Goal: Transaction & Acquisition: Subscribe to service/newsletter

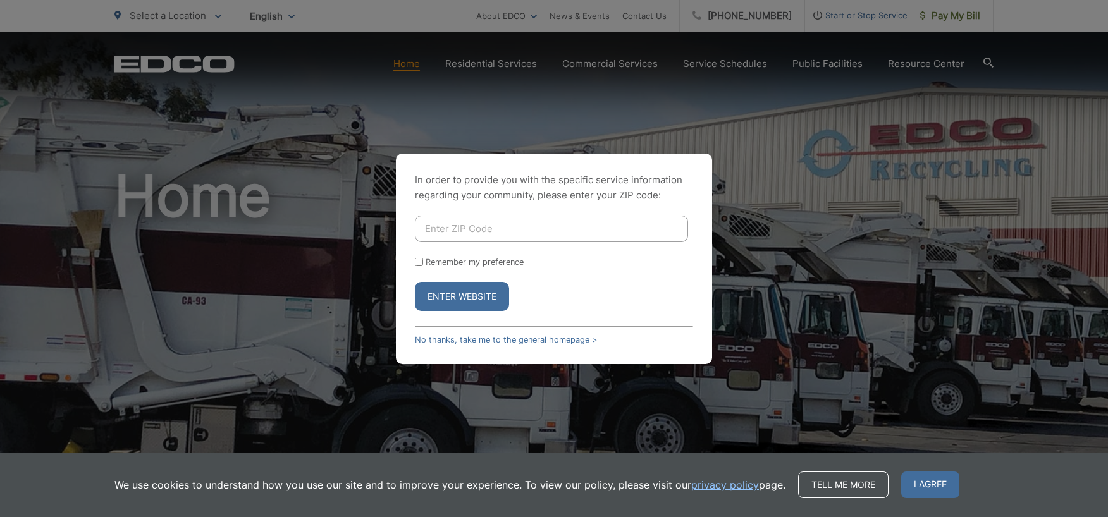
click at [467, 227] on input "Enter ZIP Code" at bounding box center [551, 229] width 273 height 27
type input "91941"
click at [450, 295] on button "Enter Website" at bounding box center [462, 296] width 94 height 29
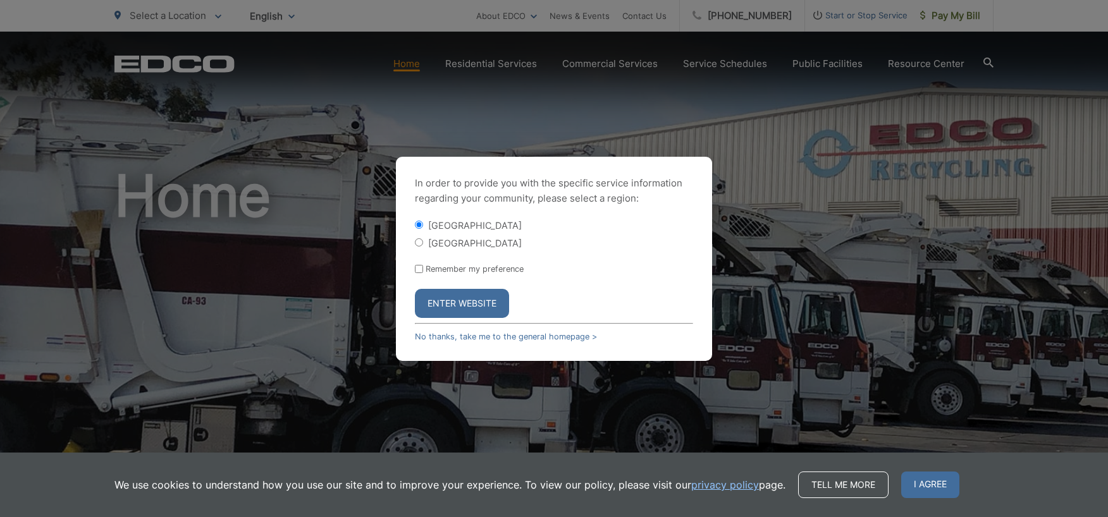
click at [456, 306] on button "Enter Website" at bounding box center [462, 303] width 94 height 29
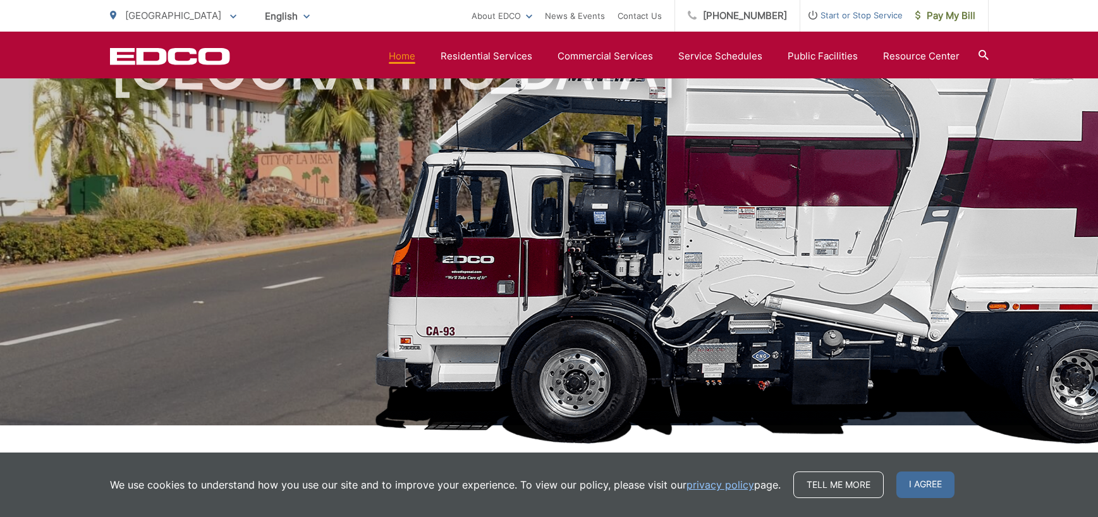
scroll to position [126, 0]
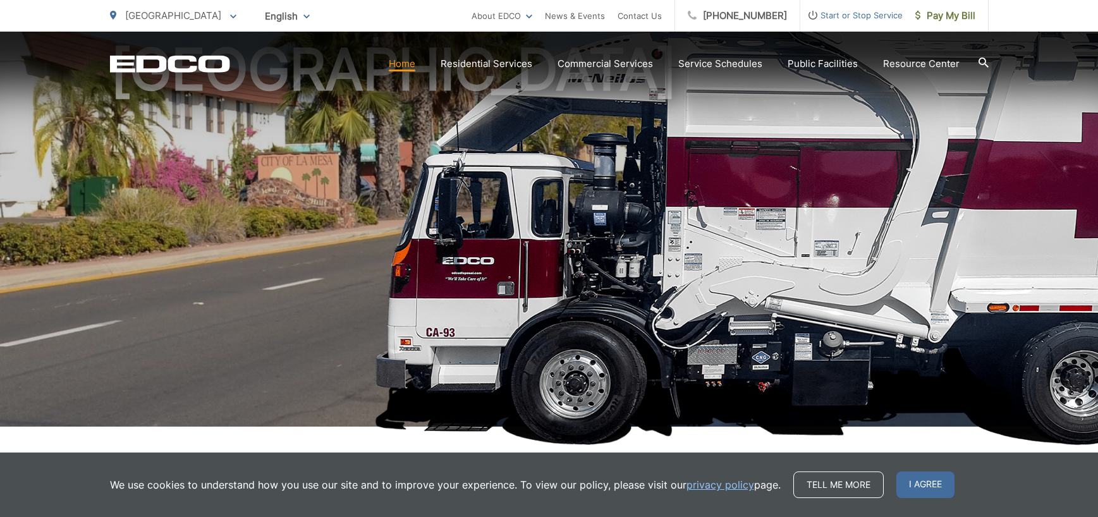
click at [923, 489] on span "I agree" at bounding box center [926, 485] width 58 height 27
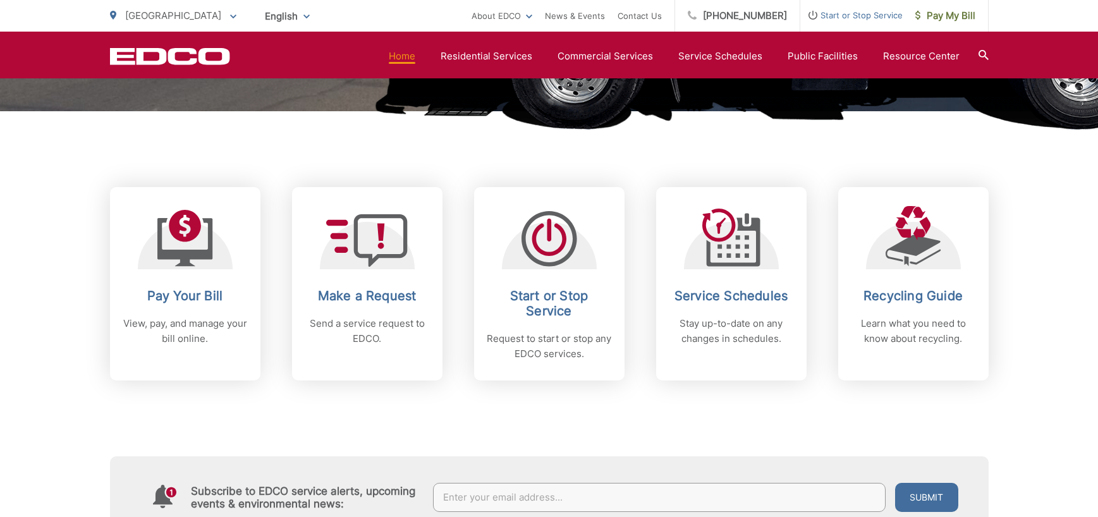
scroll to position [443, 0]
click at [173, 307] on div "Pay Your Bill View, pay, and manage your bill online." at bounding box center [185, 317] width 125 height 58
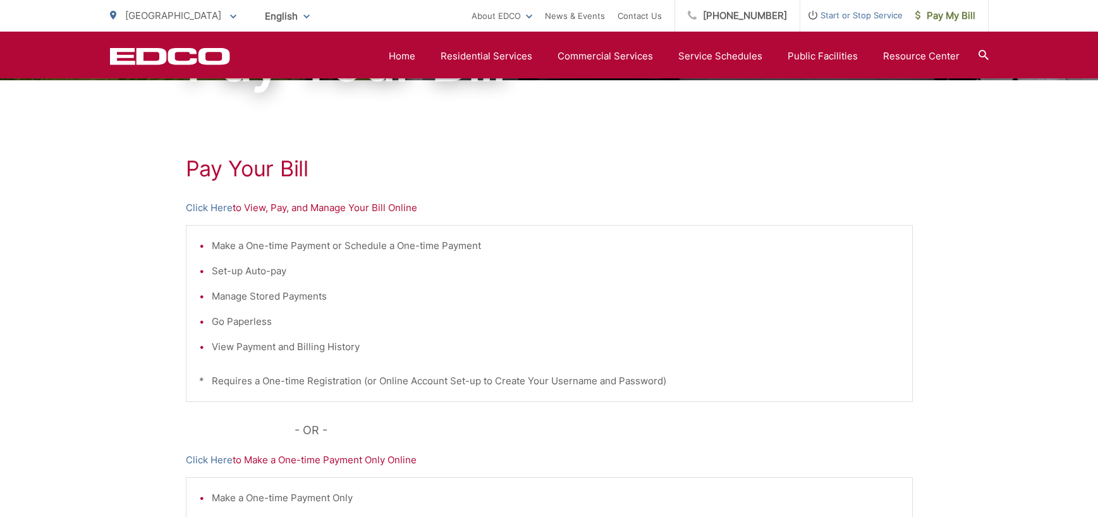
scroll to position [63, 0]
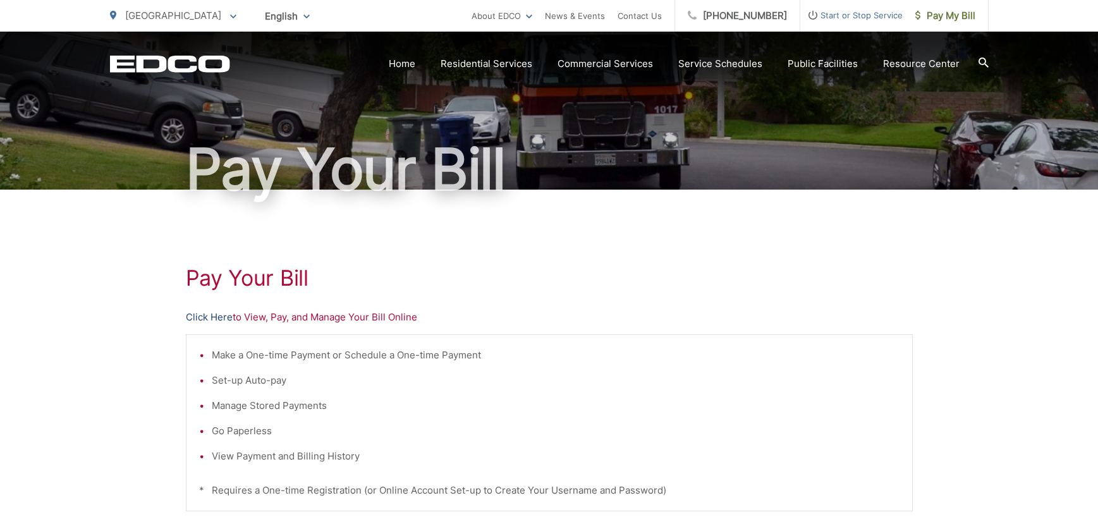
click at [220, 317] on link "Click Here" at bounding box center [209, 317] width 47 height 15
